Goal: Navigation & Orientation: Understand site structure

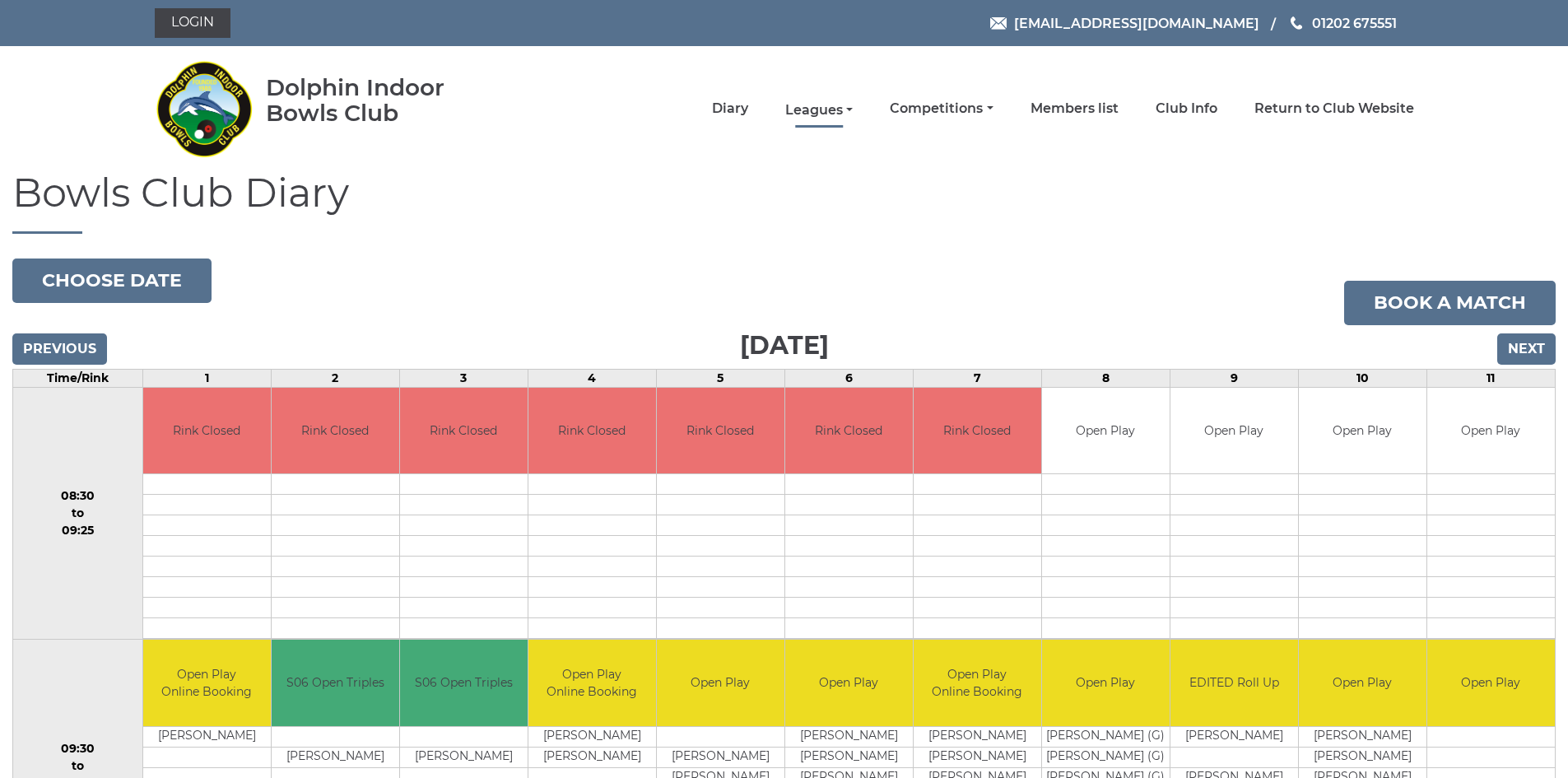
click at [846, 105] on link "Leagues" at bounding box center [819, 110] width 68 height 18
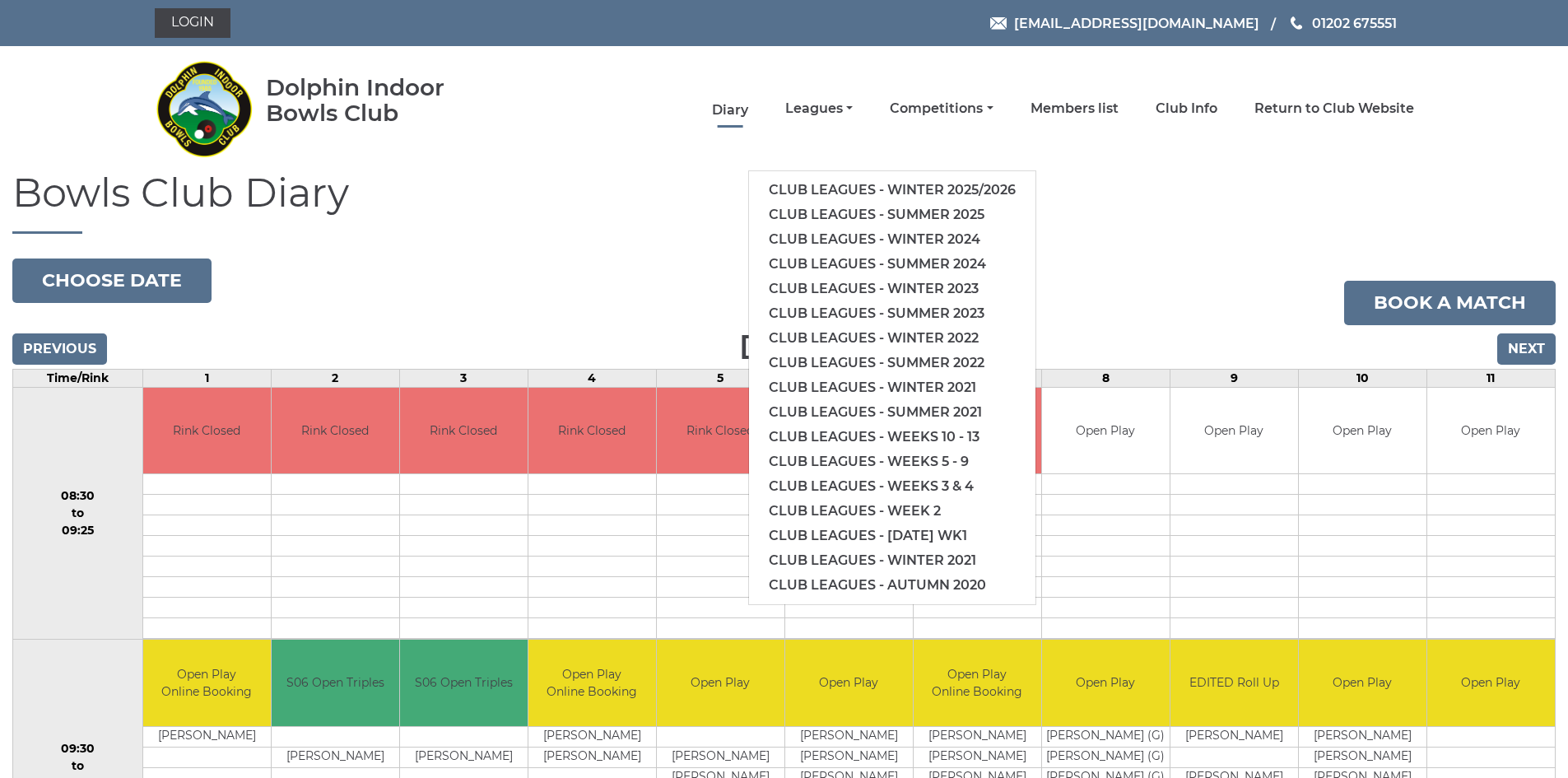
click at [728, 107] on link "Diary" at bounding box center [730, 110] width 36 height 18
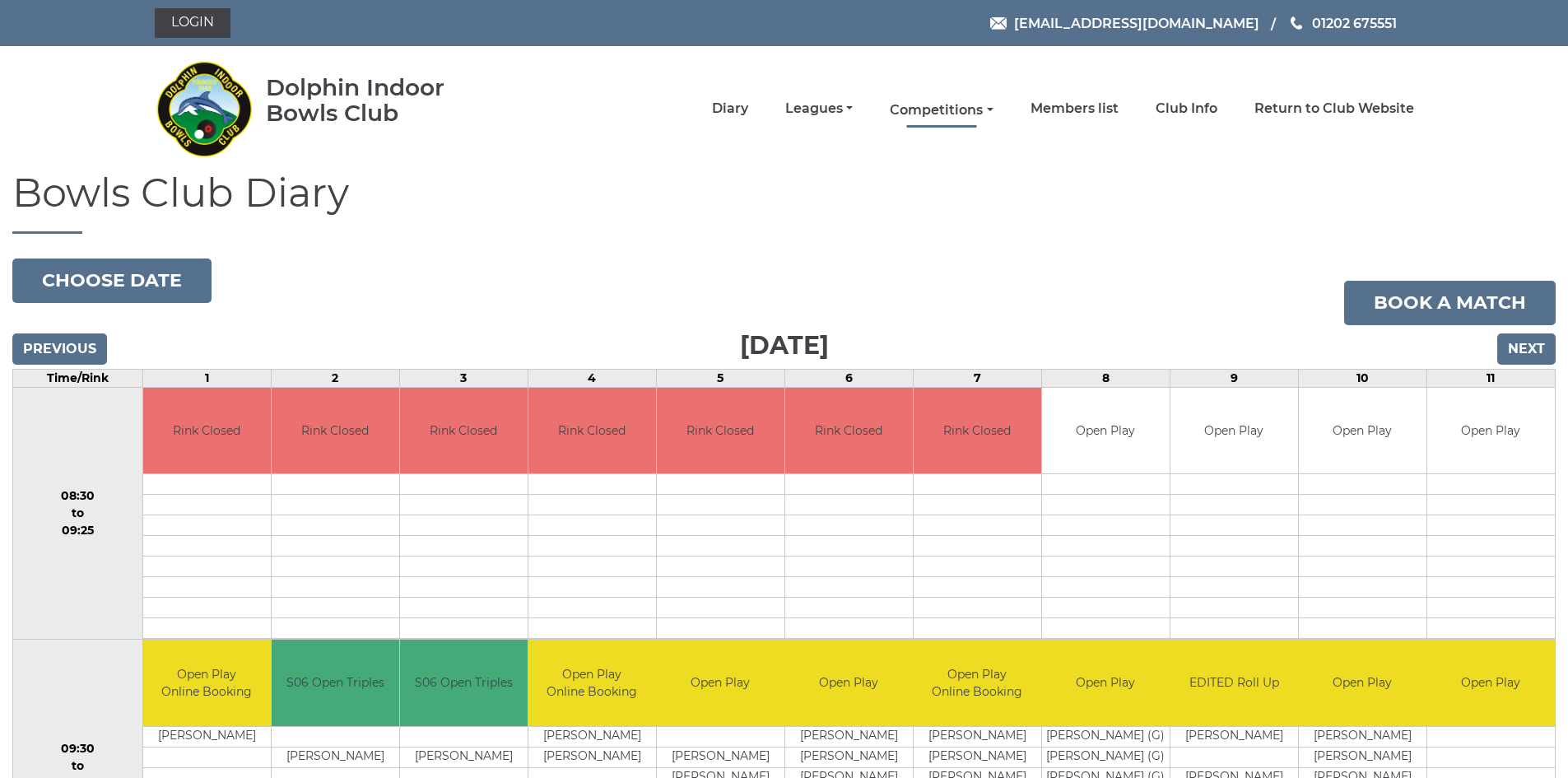
click at [953, 117] on link "Competitions" at bounding box center [941, 110] width 103 height 18
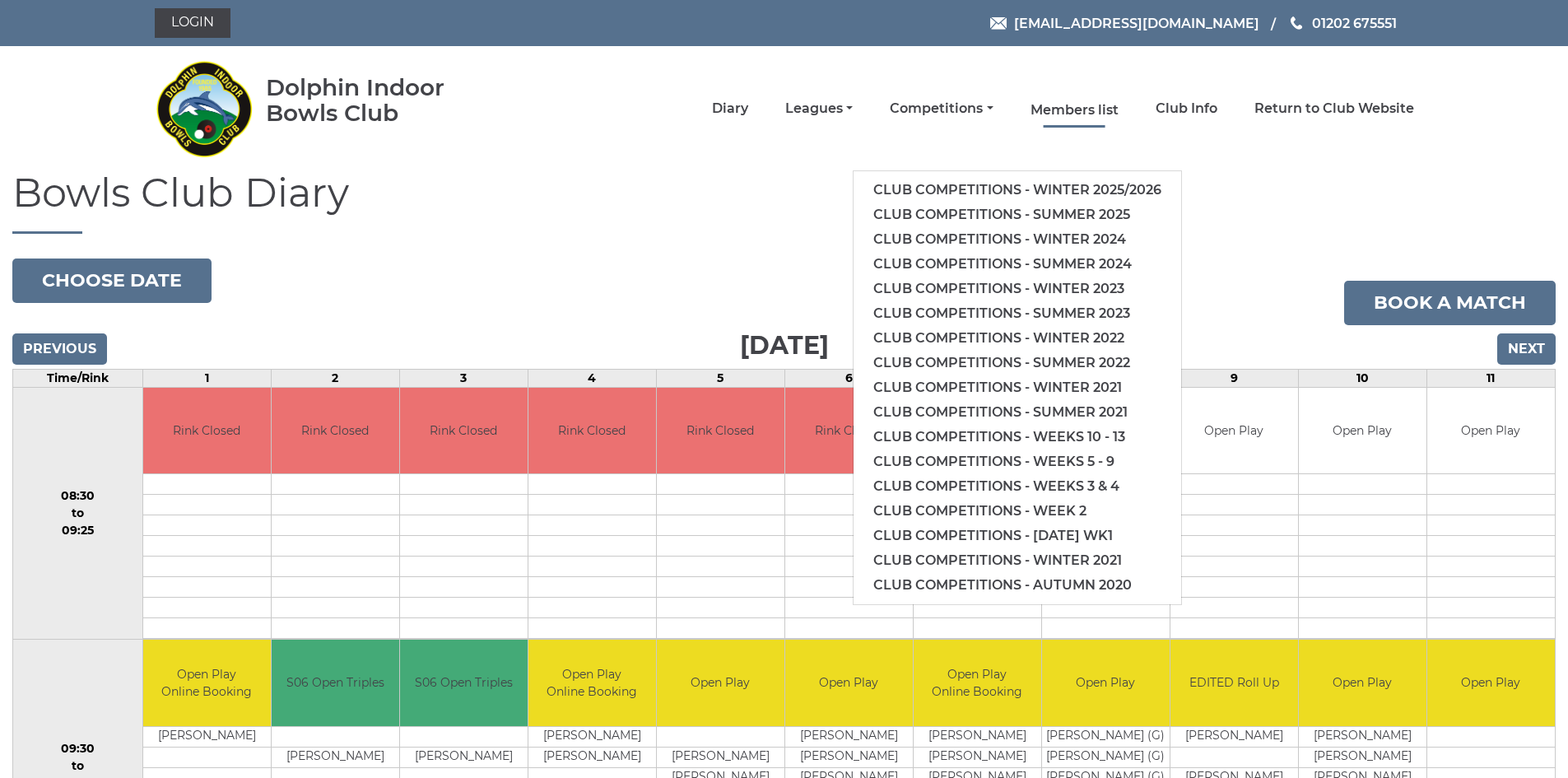
click at [1083, 108] on link "Members list" at bounding box center [1075, 110] width 89 height 18
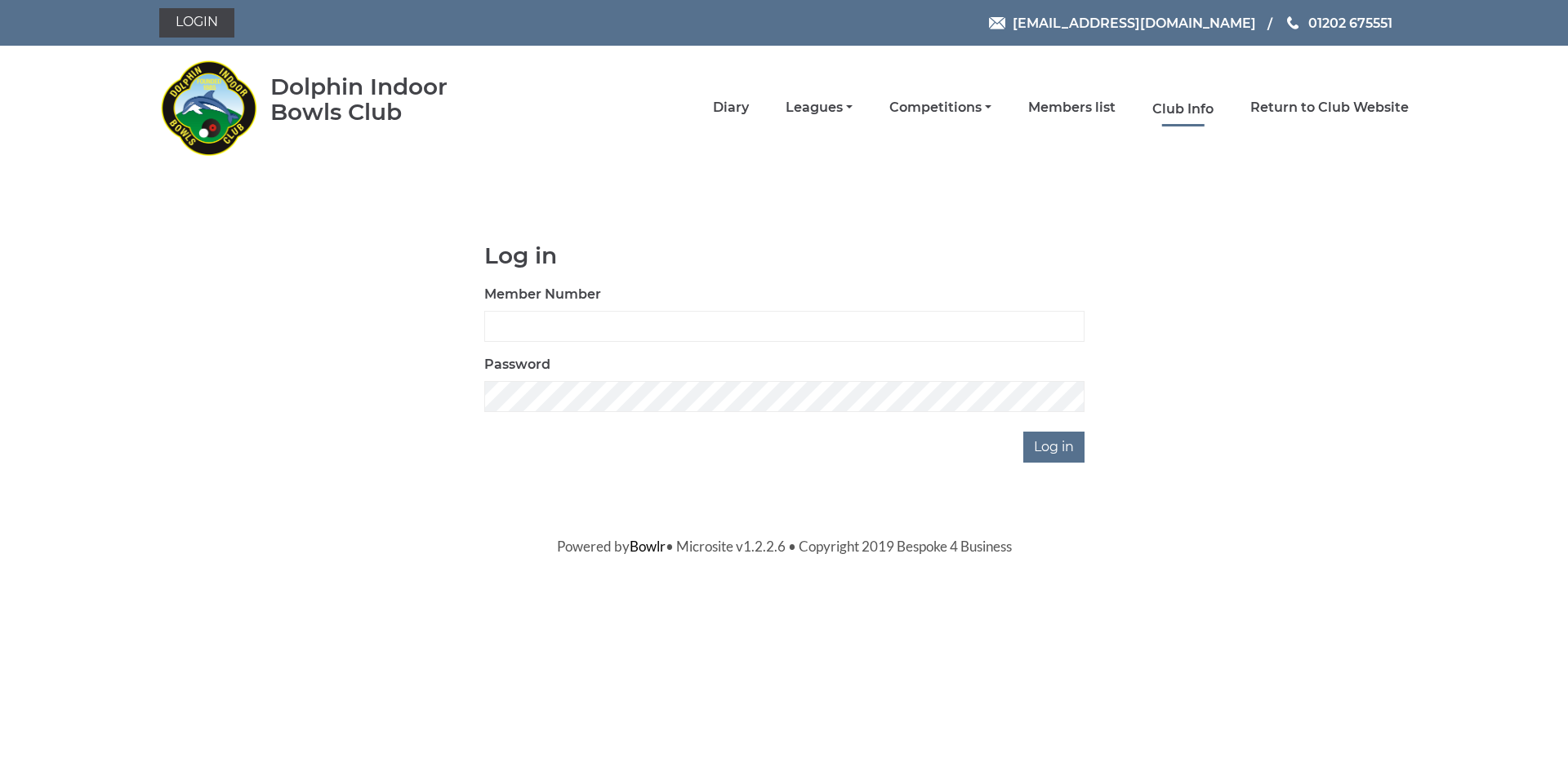
click at [1185, 108] on link "Club Info" at bounding box center [1183, 109] width 61 height 18
click at [1186, 108] on link "Club Info" at bounding box center [1183, 109] width 61 height 18
click at [941, 103] on link "Competitions" at bounding box center [941, 109] width 102 height 18
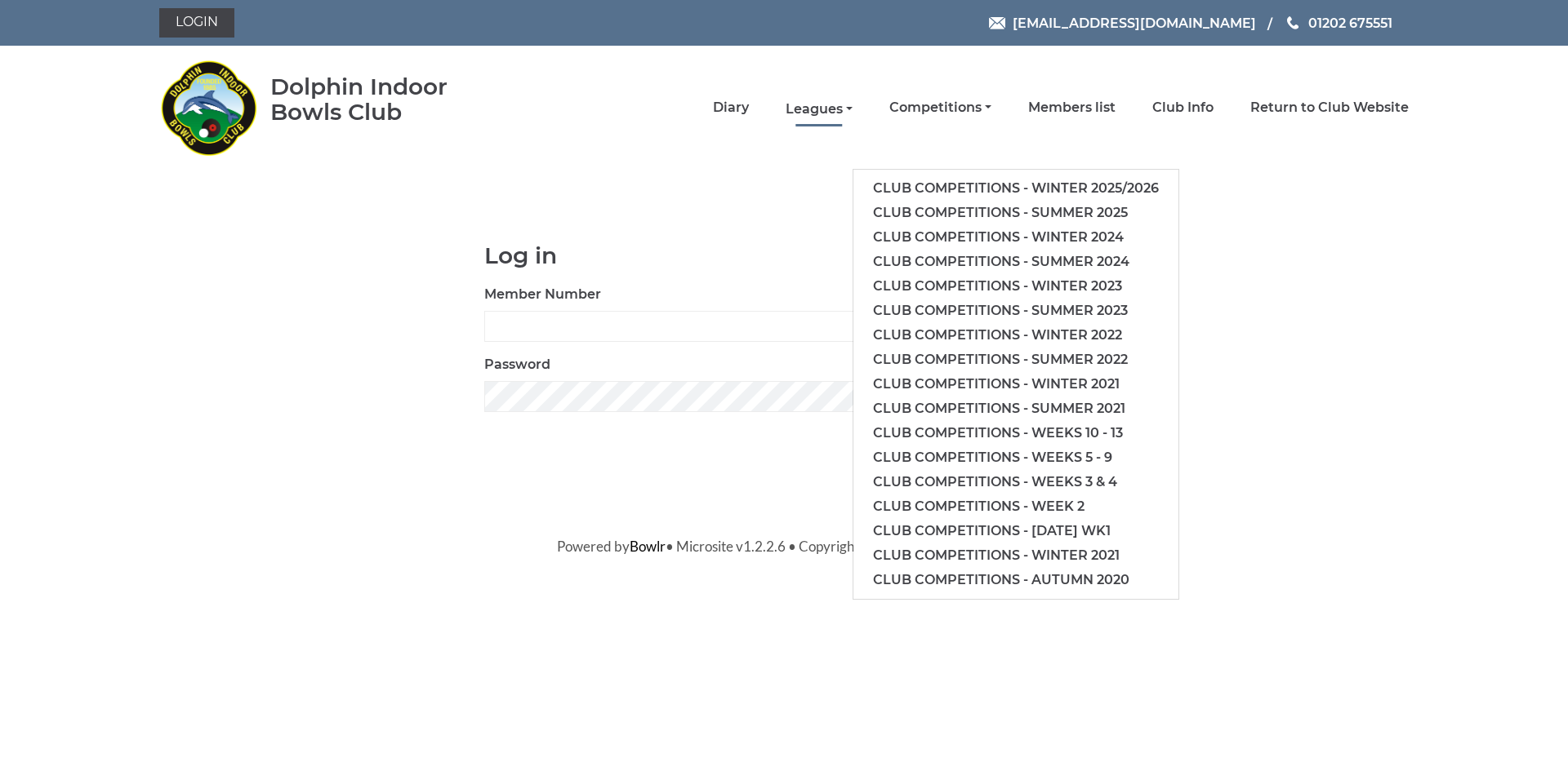
click at [818, 106] on link "Leagues" at bounding box center [819, 109] width 67 height 18
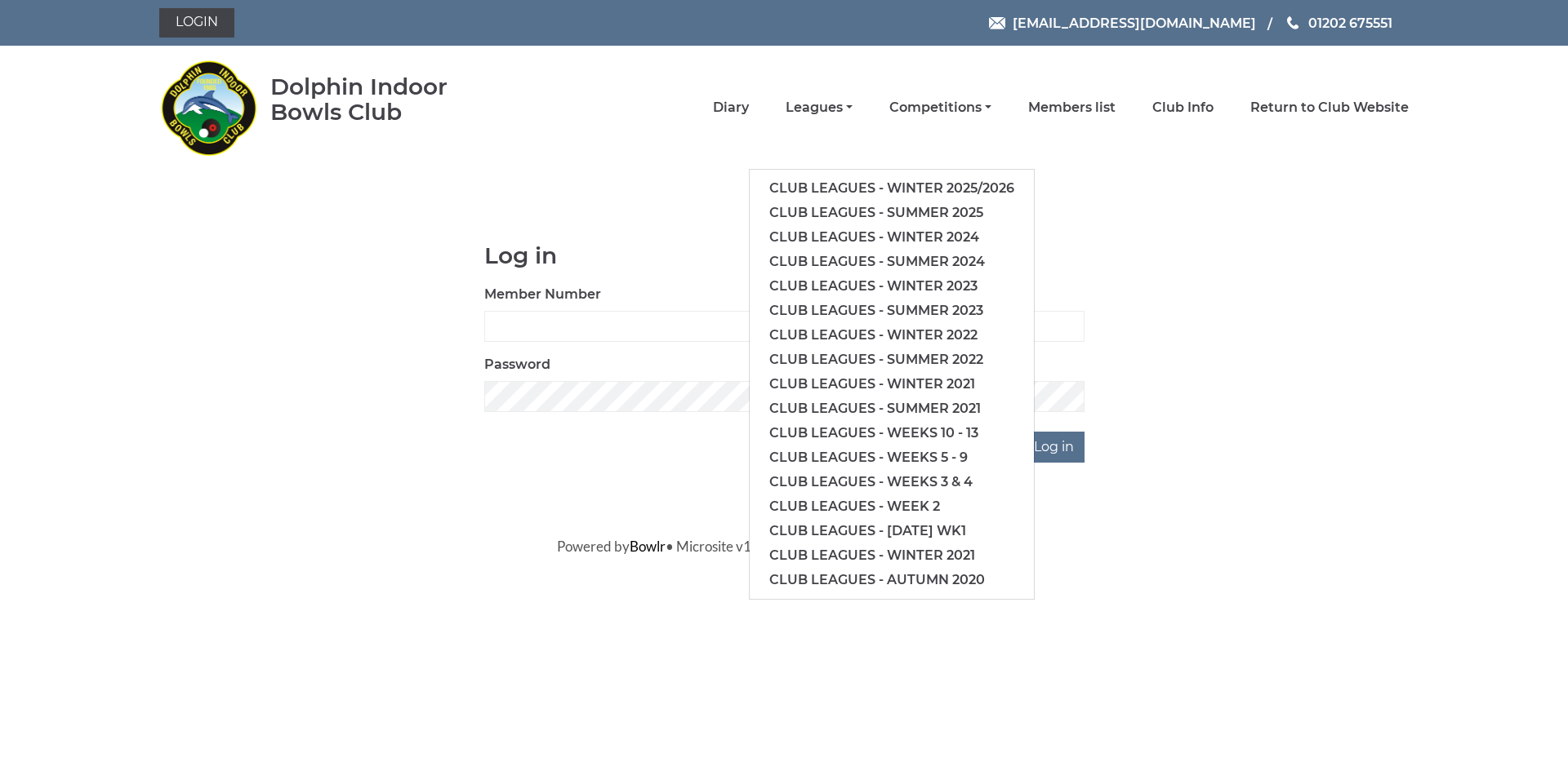
click at [716, 106] on li "Diary" at bounding box center [712, 107] width 73 height 34
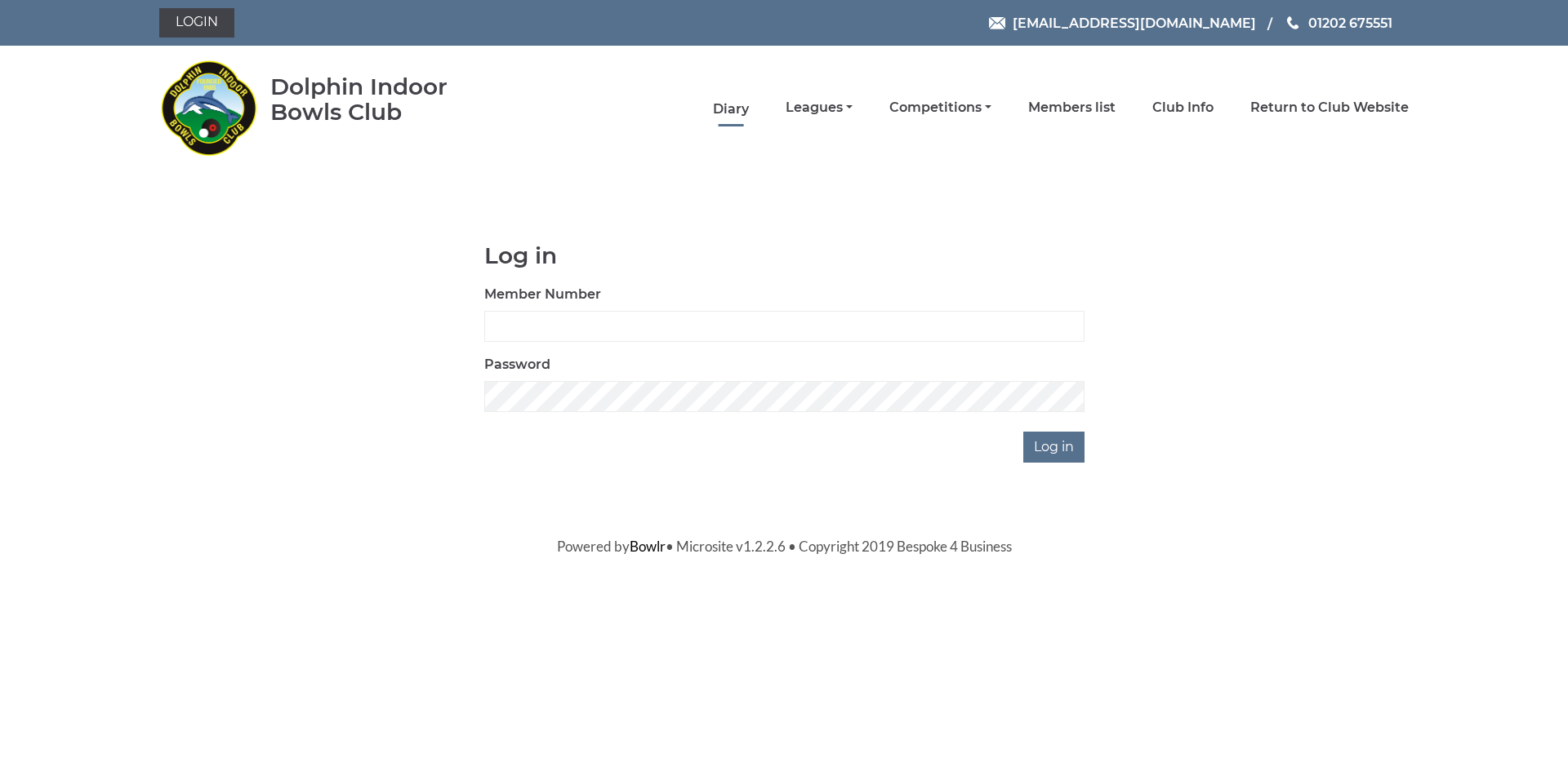
click at [739, 114] on link "Diary" at bounding box center [731, 109] width 36 height 18
